Goal: Navigation & Orientation: Find specific page/section

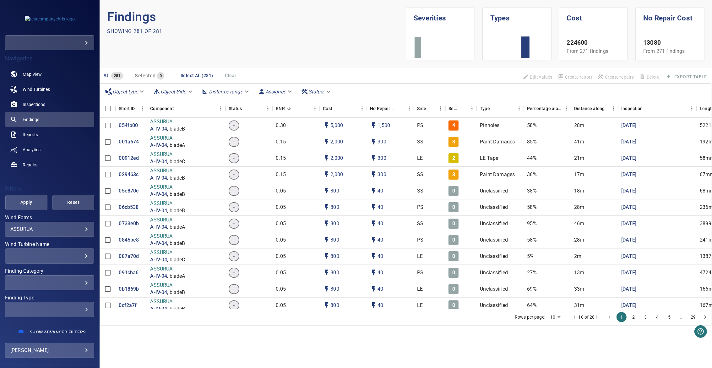
click at [633, 316] on button "2" at bounding box center [634, 317] width 10 height 10
click at [657, 315] on button "4" at bounding box center [658, 317] width 10 height 10
click at [41, 135] on link "Reports" at bounding box center [49, 134] width 89 height 15
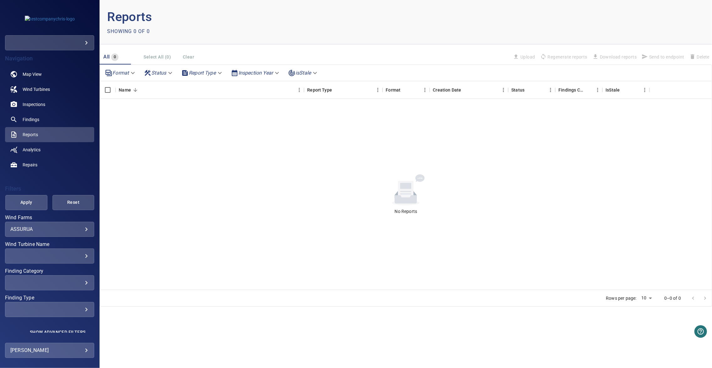
click at [45, 230] on body "**********" at bounding box center [356, 184] width 712 height 368
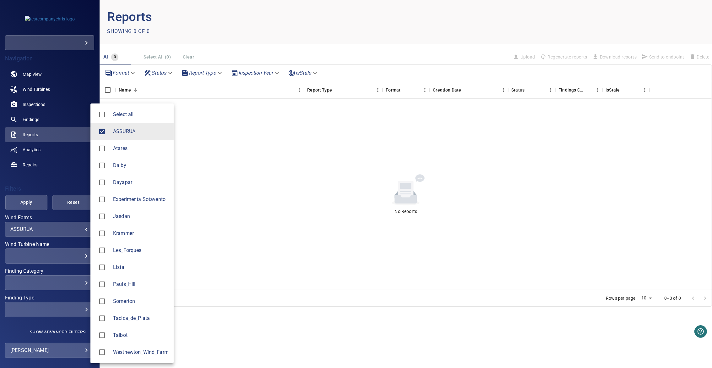
click at [115, 184] on span "Dayapar" at bounding box center [141, 182] width 56 height 8
click at [115, 162] on span "Dalby" at bounding box center [141, 166] width 56 height 8
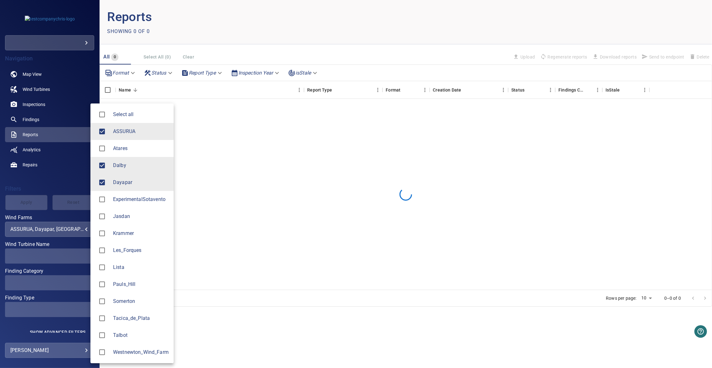
click at [116, 147] on span "Atares" at bounding box center [141, 149] width 56 height 8
click at [59, 166] on div at bounding box center [356, 184] width 712 height 368
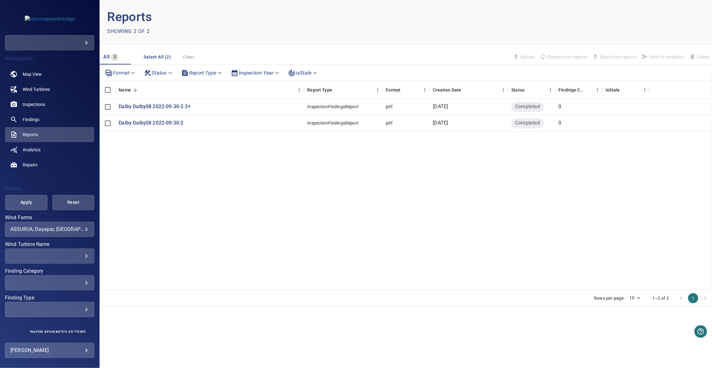
click at [36, 232] on body "**********" at bounding box center [356, 184] width 712 height 368
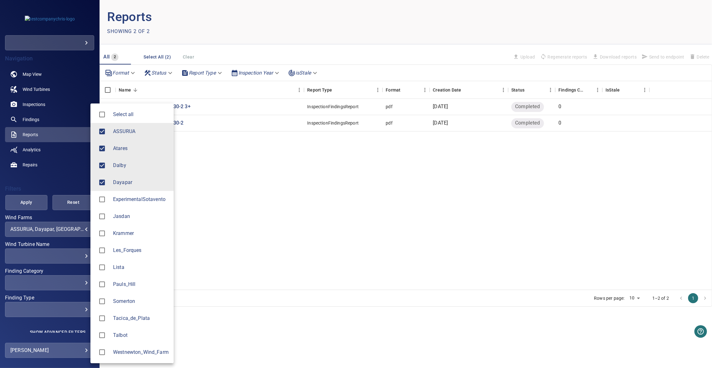
click at [122, 301] on span "Somerton" at bounding box center [141, 301] width 56 height 8
click at [122, 276] on li "Pauls_Hill" at bounding box center [131, 284] width 83 height 17
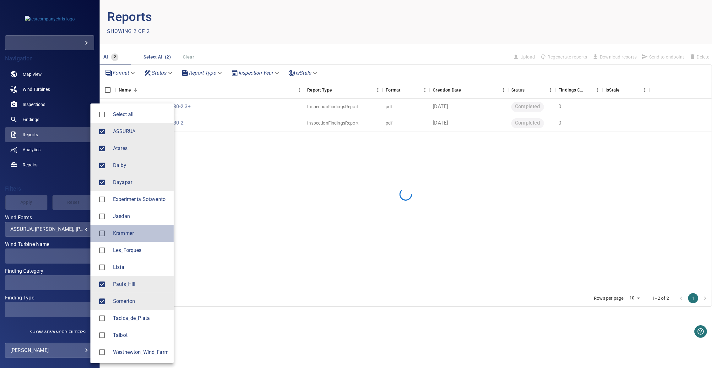
click at [121, 241] on li "Krammer" at bounding box center [131, 233] width 83 height 17
click at [120, 206] on li "ExperimentalSotavento" at bounding box center [131, 199] width 83 height 17
click at [127, 228] on li "Krammer" at bounding box center [131, 233] width 83 height 17
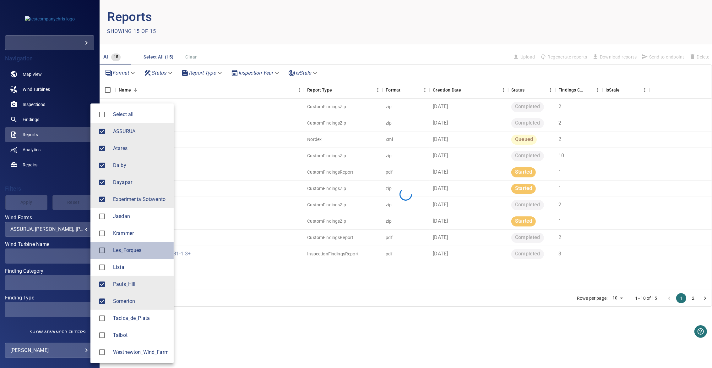
click at [126, 257] on li "Les_Forques" at bounding box center [131, 250] width 83 height 17
click at [127, 229] on span "Krammer" at bounding box center [141, 233] width 56 height 8
type input "**********"
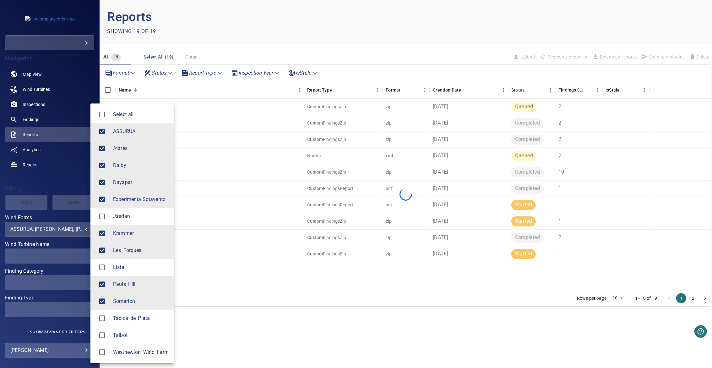
click at [326, 276] on div at bounding box center [356, 184] width 712 height 368
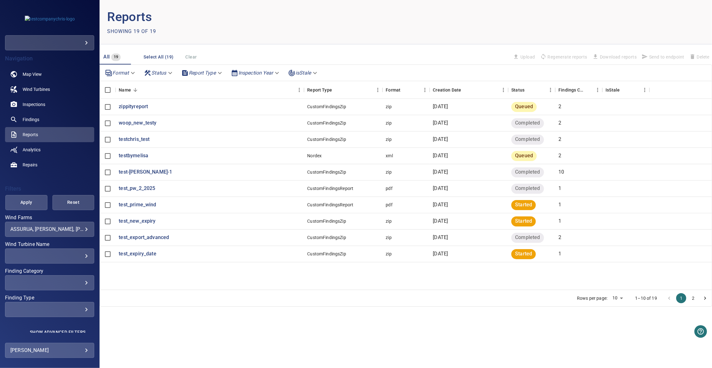
click at [695, 298] on button "2" at bounding box center [693, 298] width 10 height 10
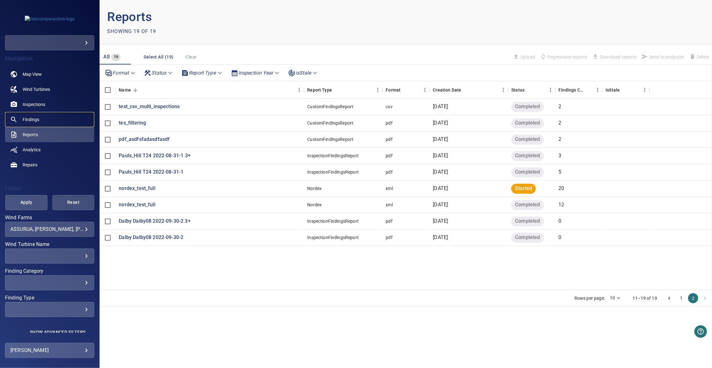
click at [30, 120] on span "Findings" at bounding box center [31, 119] width 17 height 6
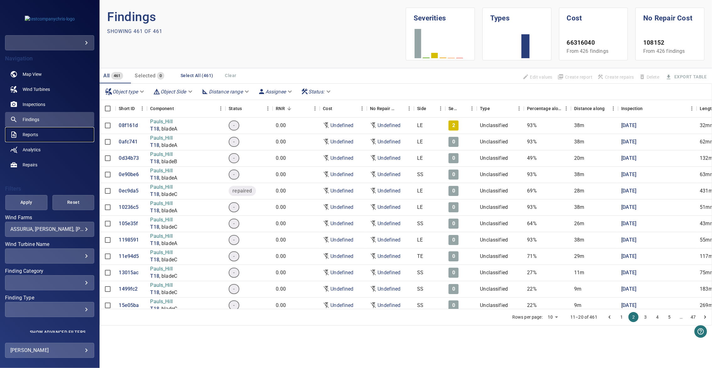
click at [32, 135] on span "Reports" at bounding box center [30, 134] width 15 height 6
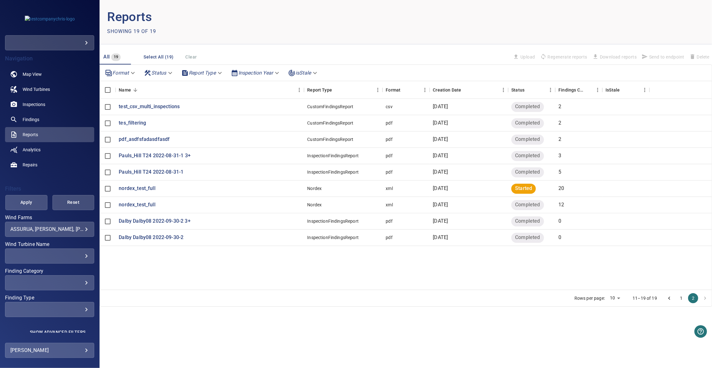
click at [682, 295] on button "1" at bounding box center [681, 298] width 10 height 10
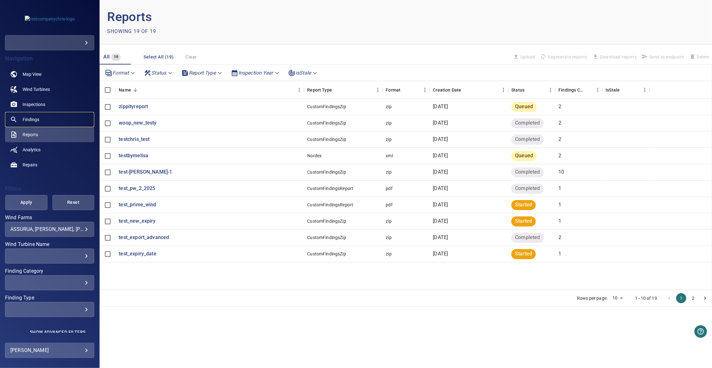
click at [30, 121] on span "Findings" at bounding box center [31, 119] width 17 height 6
